Goal: Task Accomplishment & Management: Use online tool/utility

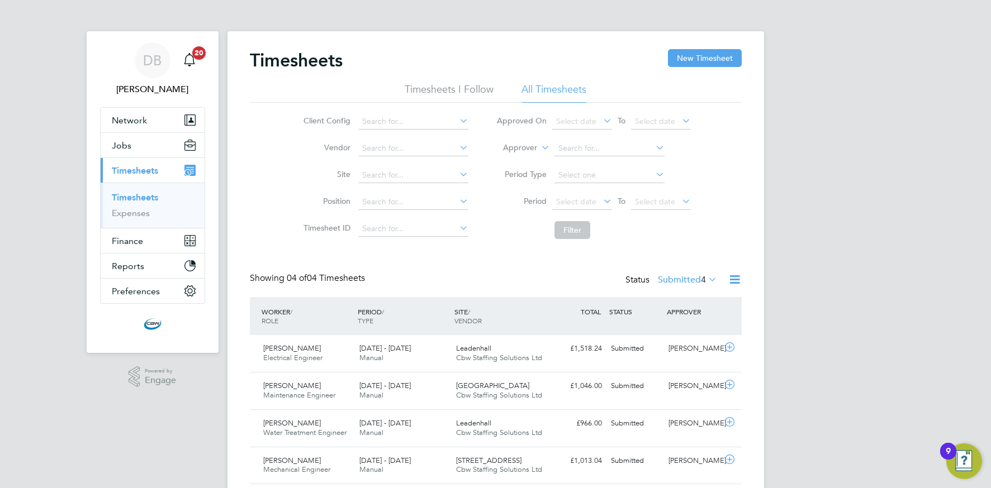
drag, startPoint x: 736, startPoint y: 280, endPoint x: 718, endPoint y: 287, distance: 18.8
click at [735, 280] on icon at bounding box center [734, 280] width 14 height 14
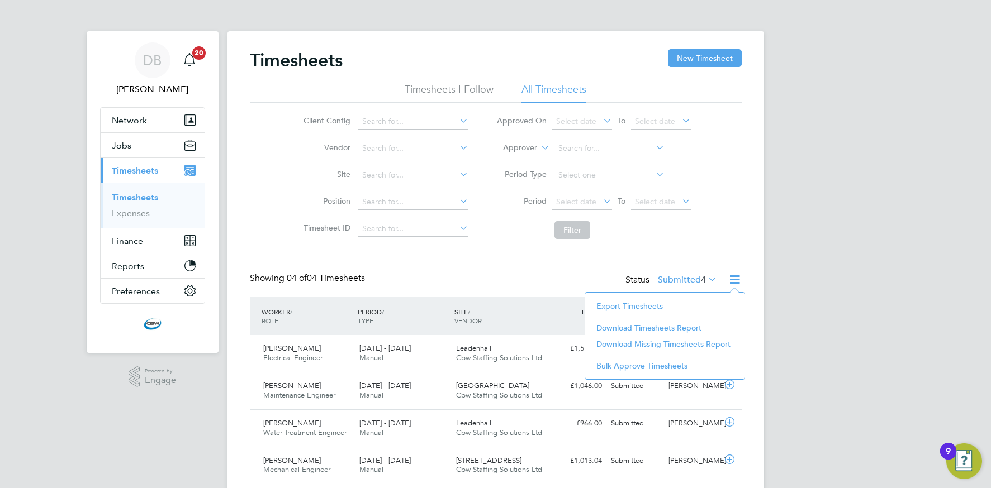
click at [632, 307] on li "Export Timesheets" at bounding box center [665, 306] width 148 height 16
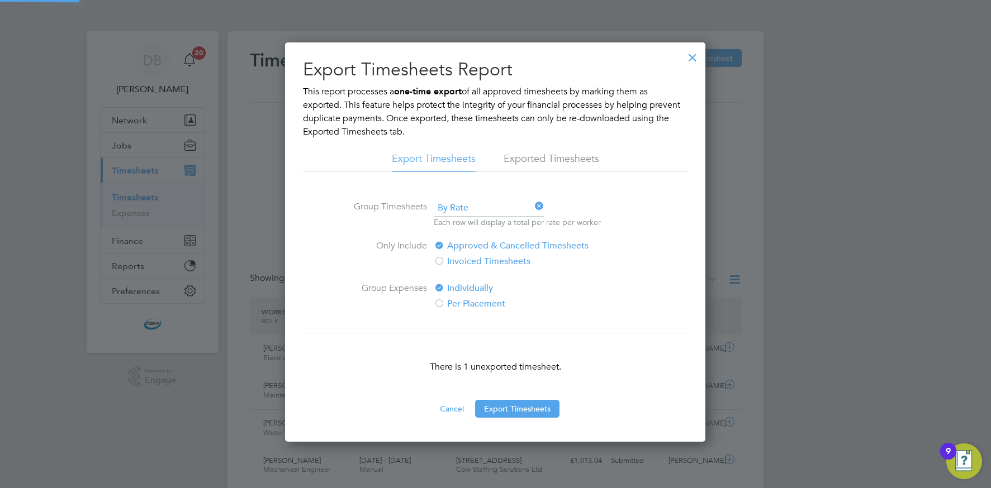
scroll to position [6, 6]
click at [517, 412] on button "Export Timesheets" at bounding box center [517, 409] width 84 height 18
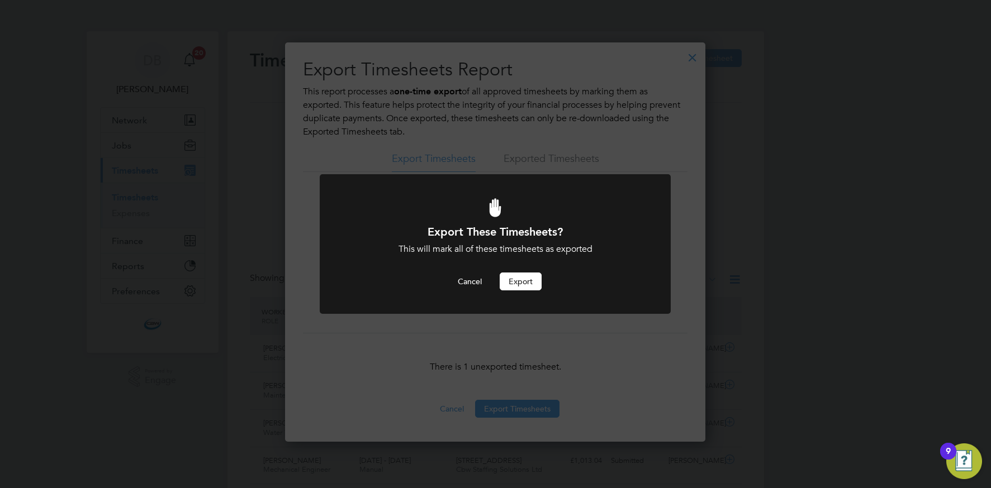
drag, startPoint x: 511, startPoint y: 279, endPoint x: 379, endPoint y: 332, distance: 142.1
click at [511, 279] on button "Export" at bounding box center [520, 282] width 42 height 18
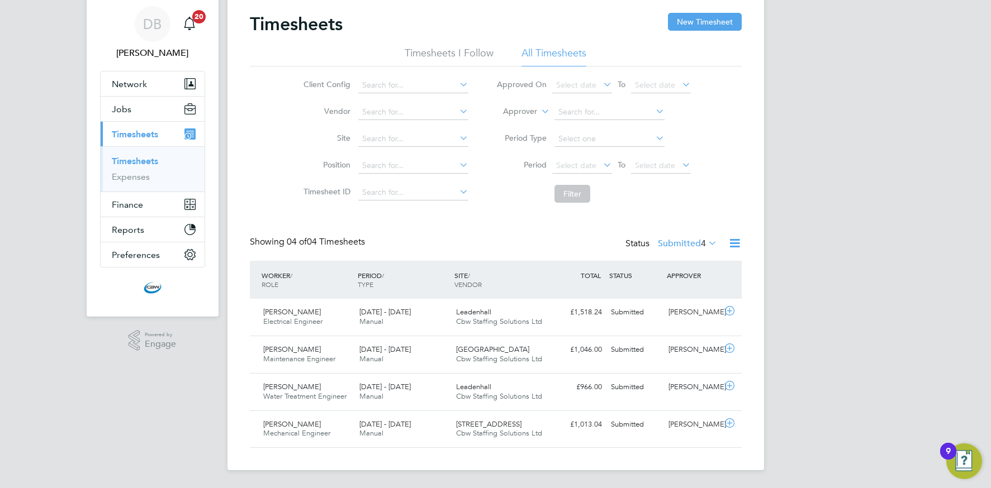
scroll to position [28, 97]
